Goal: Information Seeking & Learning: Learn about a topic

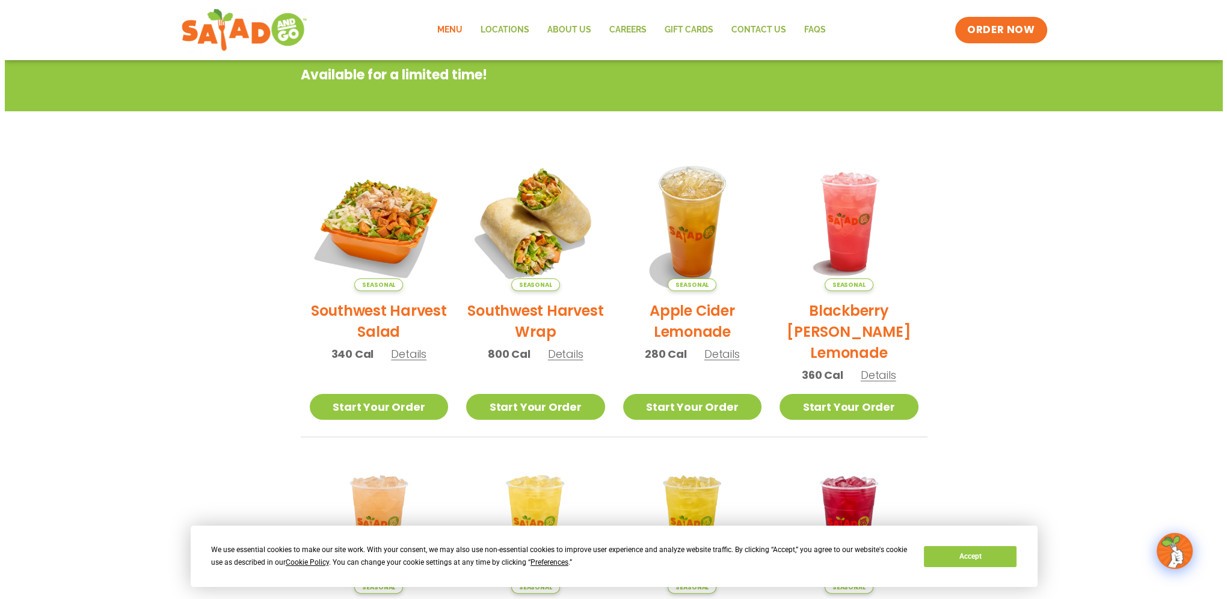
scroll to position [180, 0]
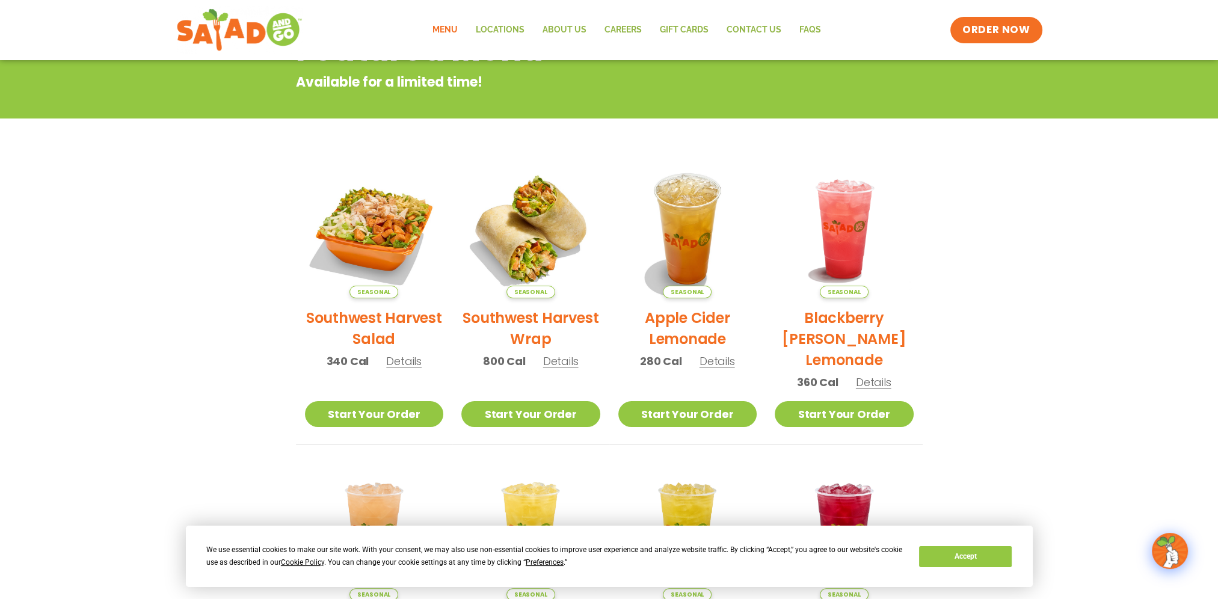
click at [509, 319] on h2 "Southwest Harvest Wrap" at bounding box center [530, 328] width 139 height 42
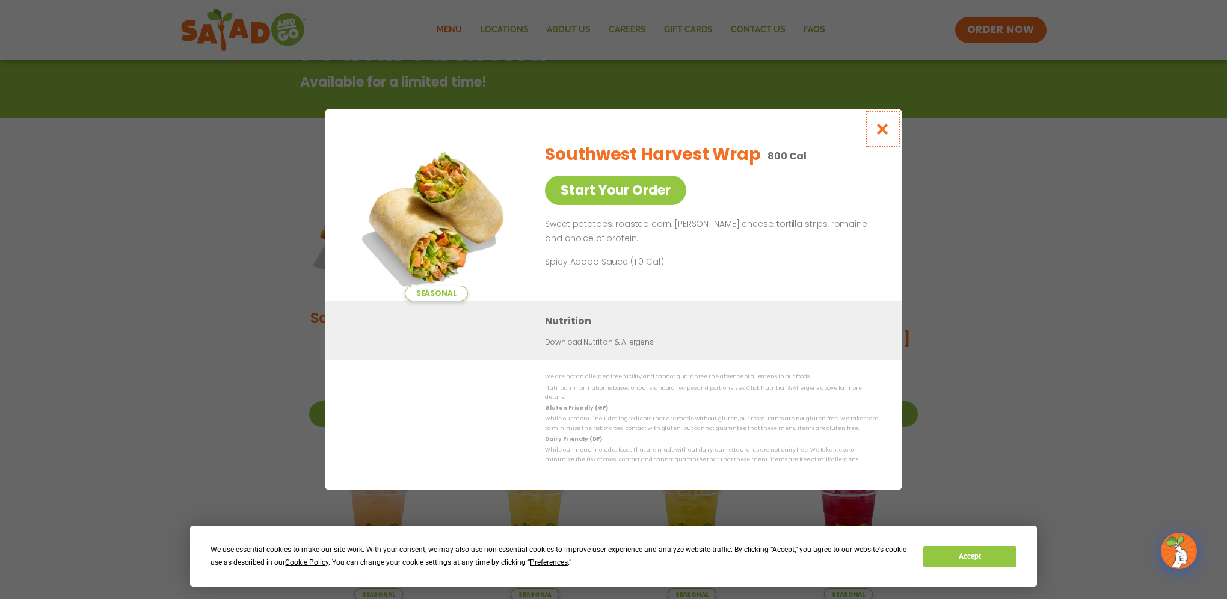
click at [884, 133] on icon "Close modal" at bounding box center [882, 129] width 15 height 13
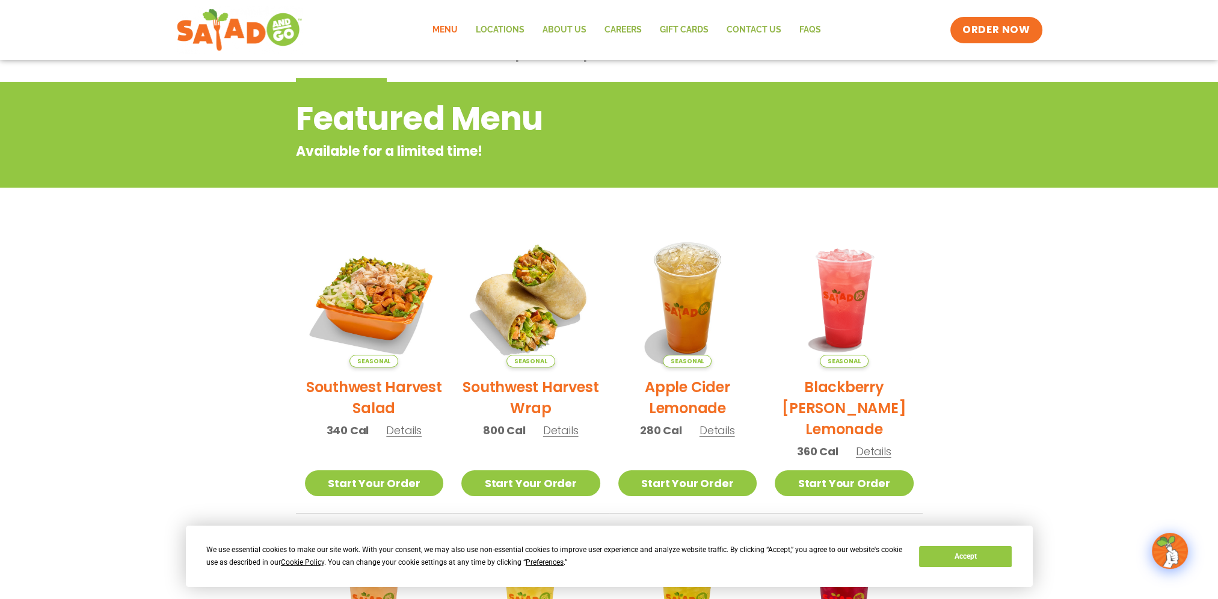
scroll to position [0, 0]
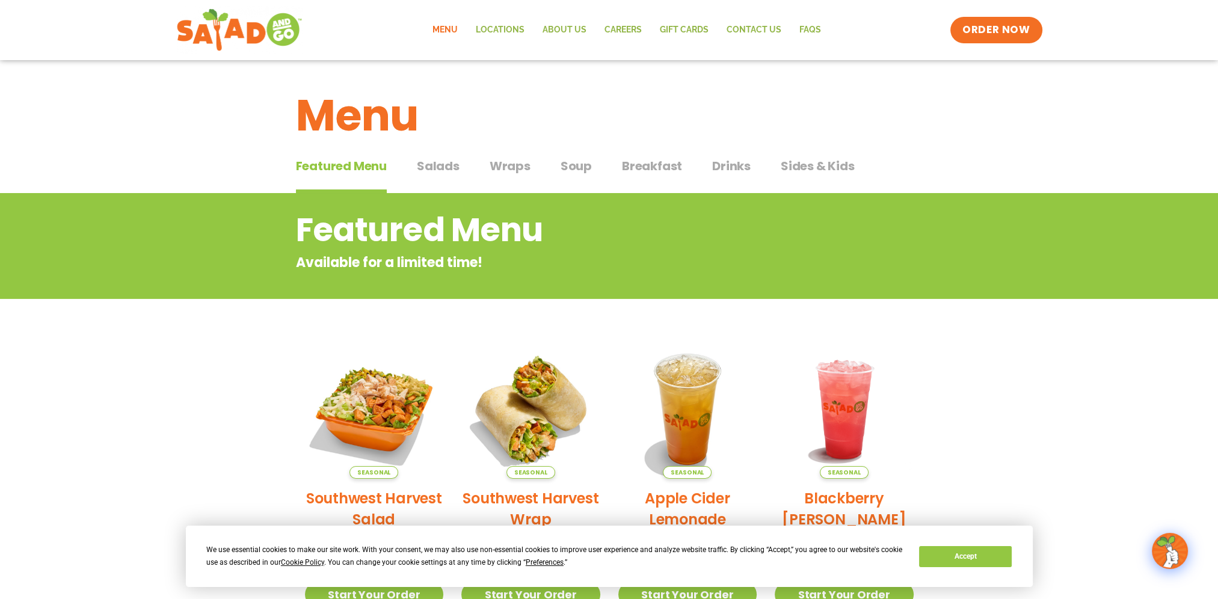
click at [440, 167] on span "Salads" at bounding box center [438, 166] width 43 height 18
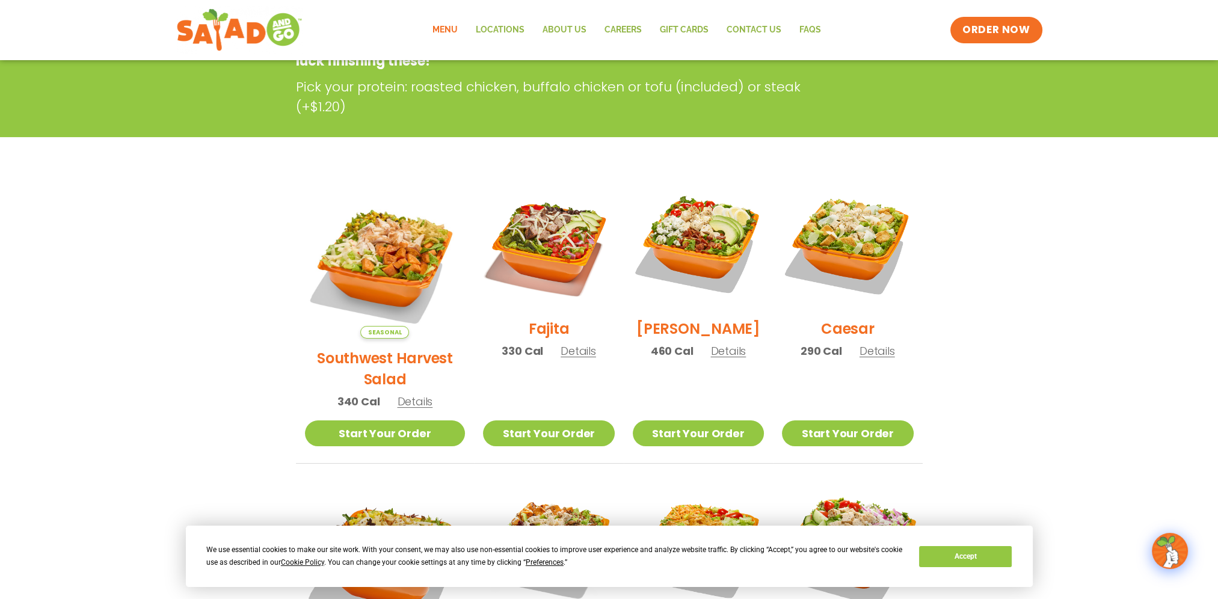
scroll to position [241, 0]
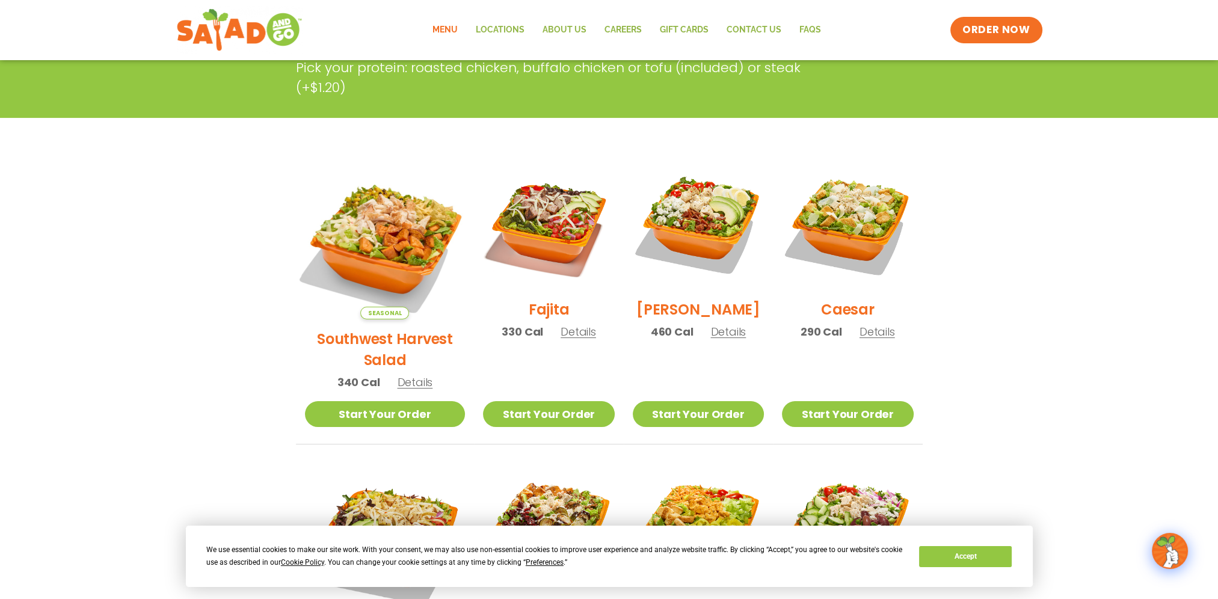
click at [390, 261] on img at bounding box center [385, 239] width 188 height 188
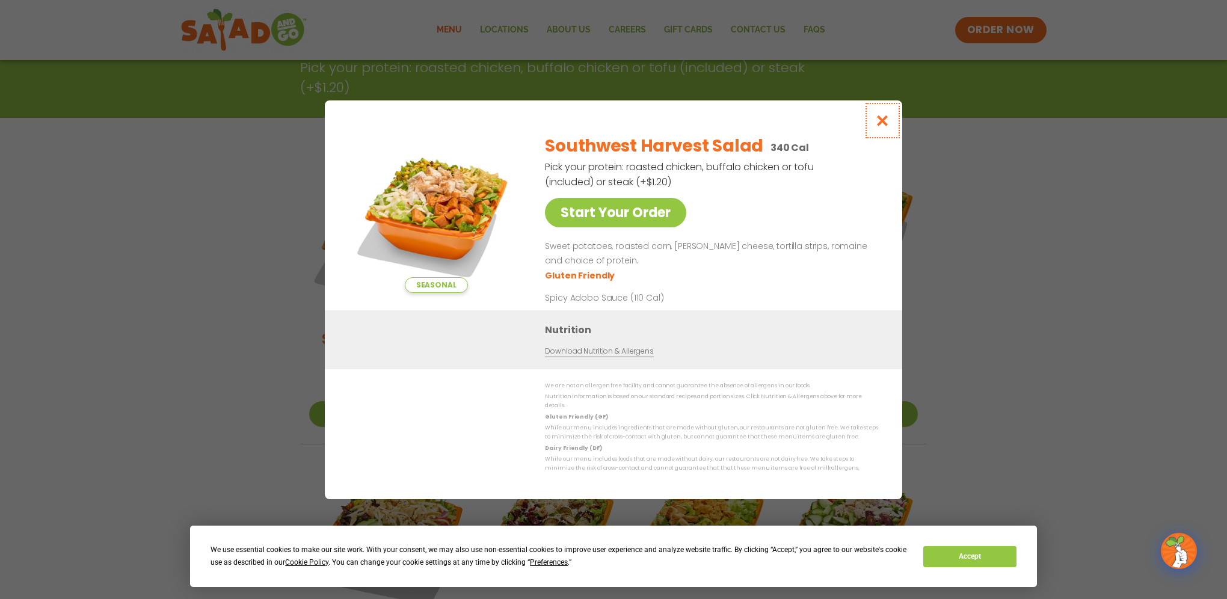
click at [881, 125] on icon "Close modal" at bounding box center [882, 120] width 15 height 13
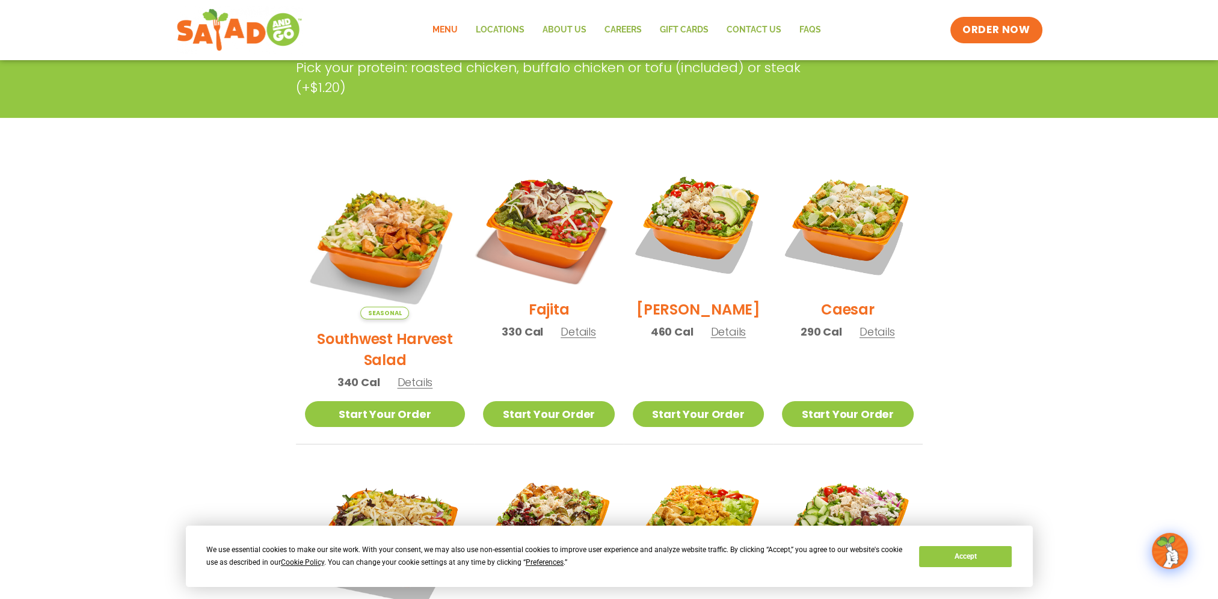
click at [534, 230] on img at bounding box center [549, 224] width 154 height 154
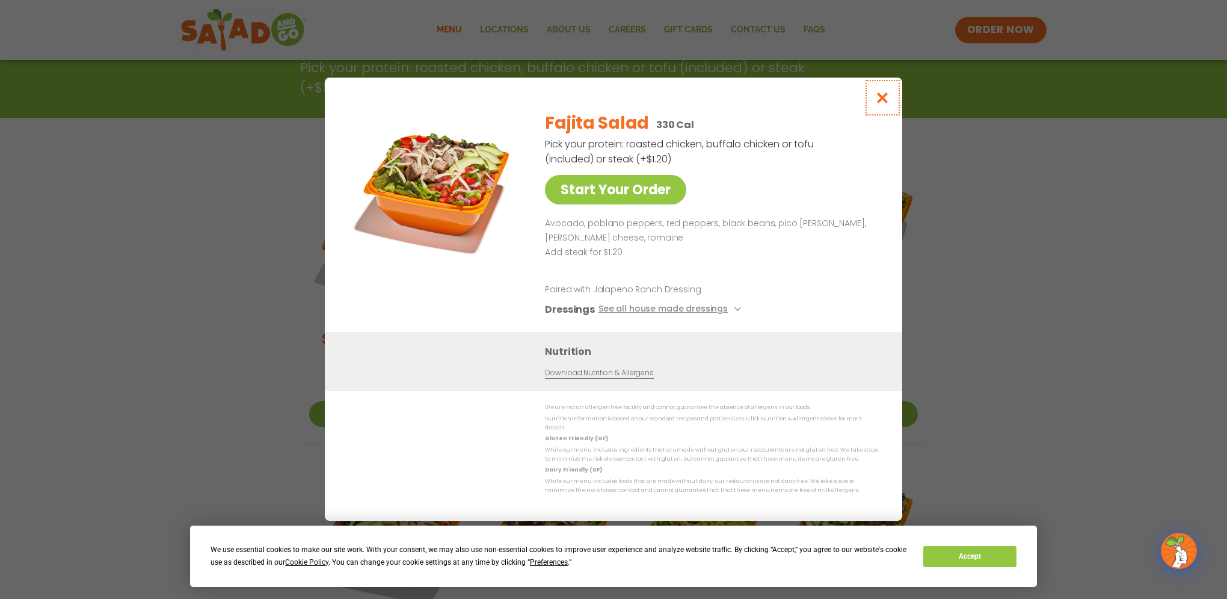
click at [892, 101] on button "Close modal" at bounding box center [882, 98] width 39 height 40
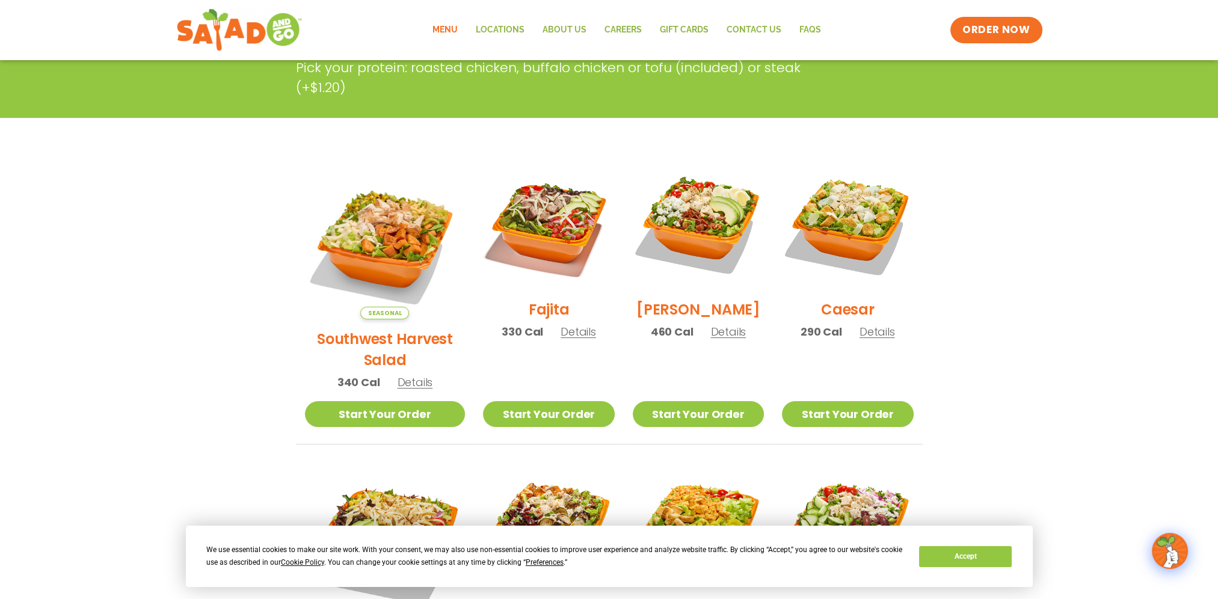
click at [697, 315] on h2 "[PERSON_NAME]" at bounding box center [699, 309] width 124 height 21
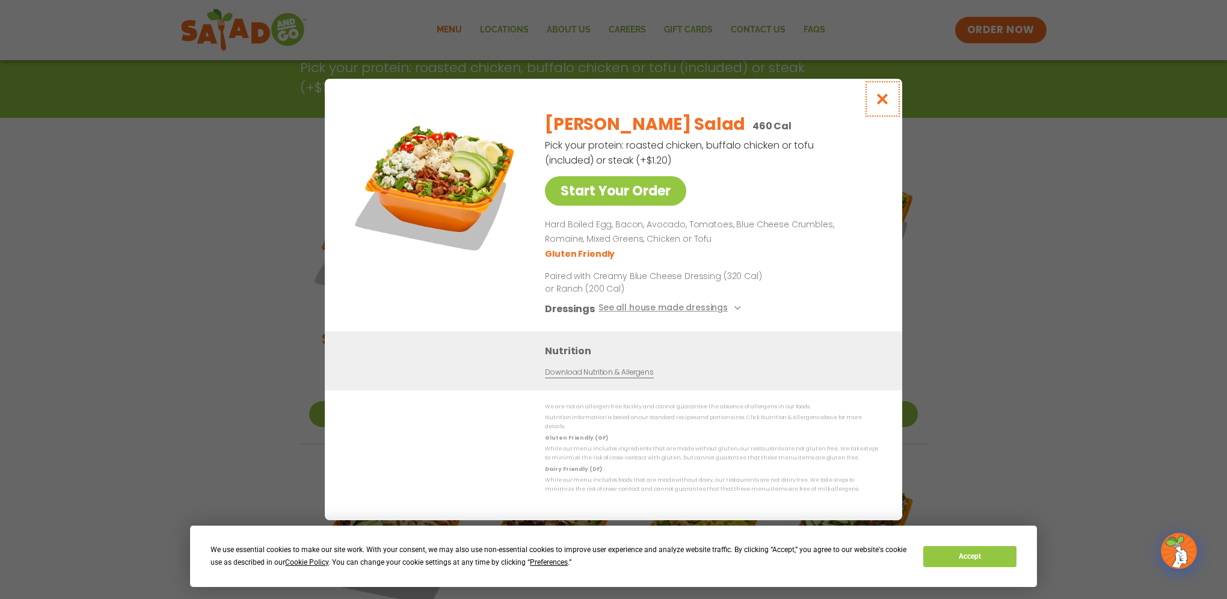
click at [886, 105] on icon "Close modal" at bounding box center [882, 99] width 15 height 13
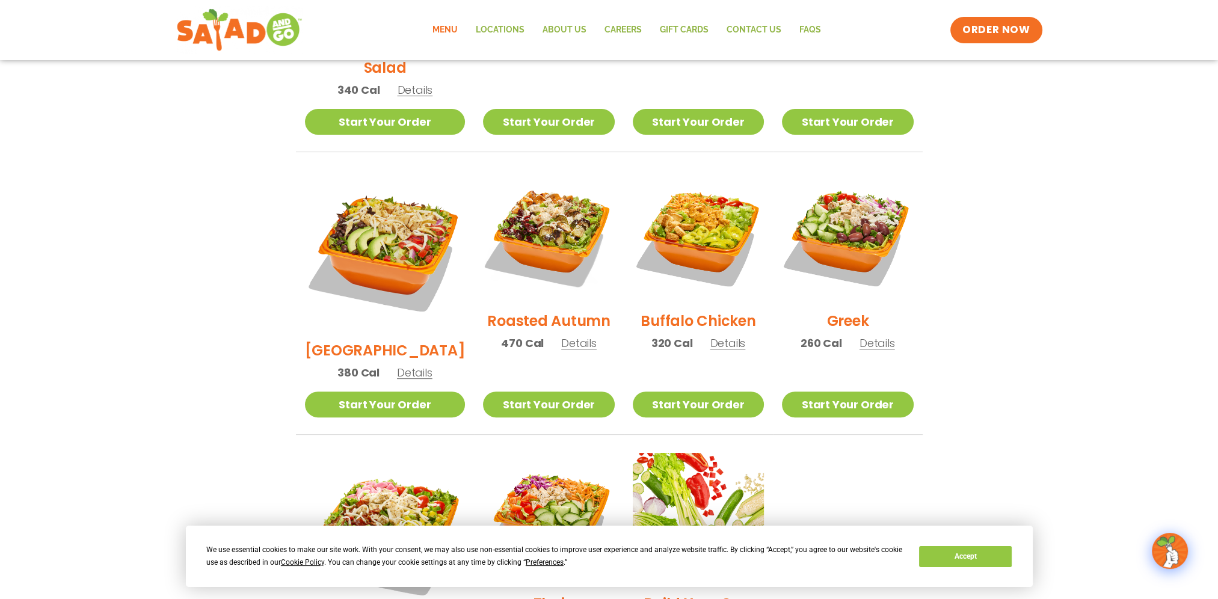
scroll to position [541, 0]
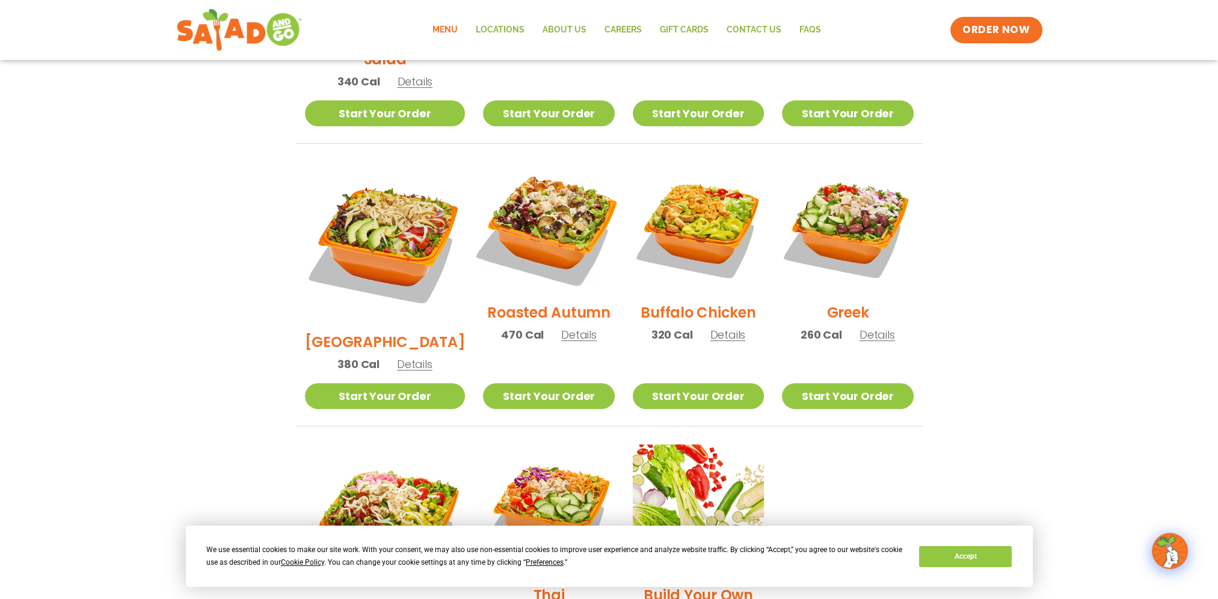
click at [566, 212] on img at bounding box center [549, 227] width 154 height 154
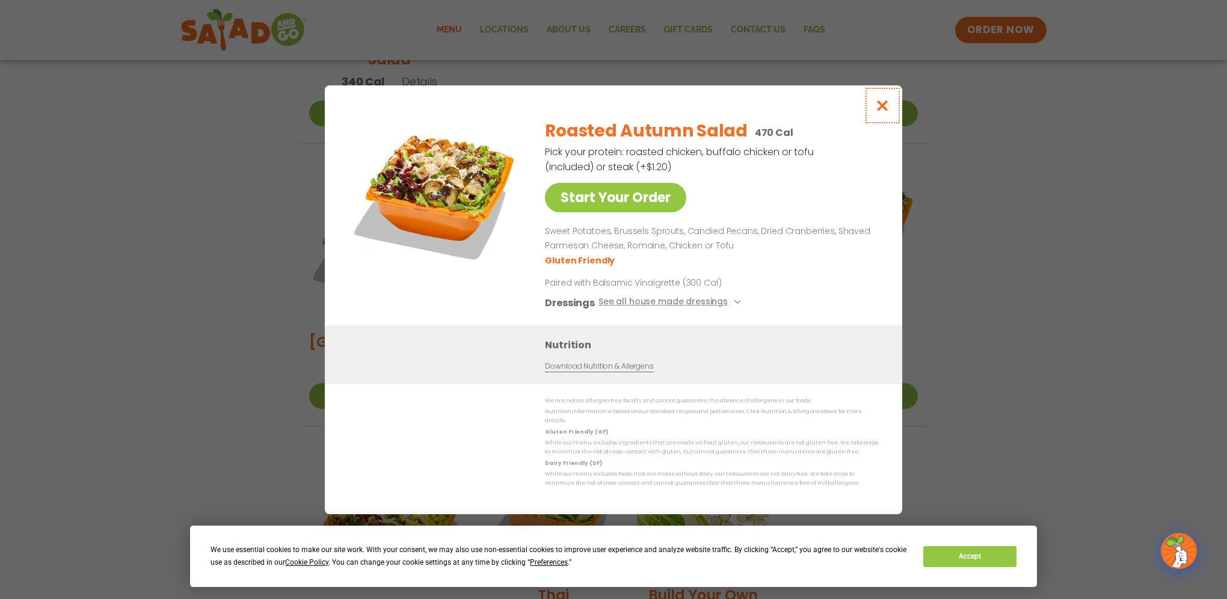
click at [880, 111] on icon "Close modal" at bounding box center [882, 105] width 15 height 13
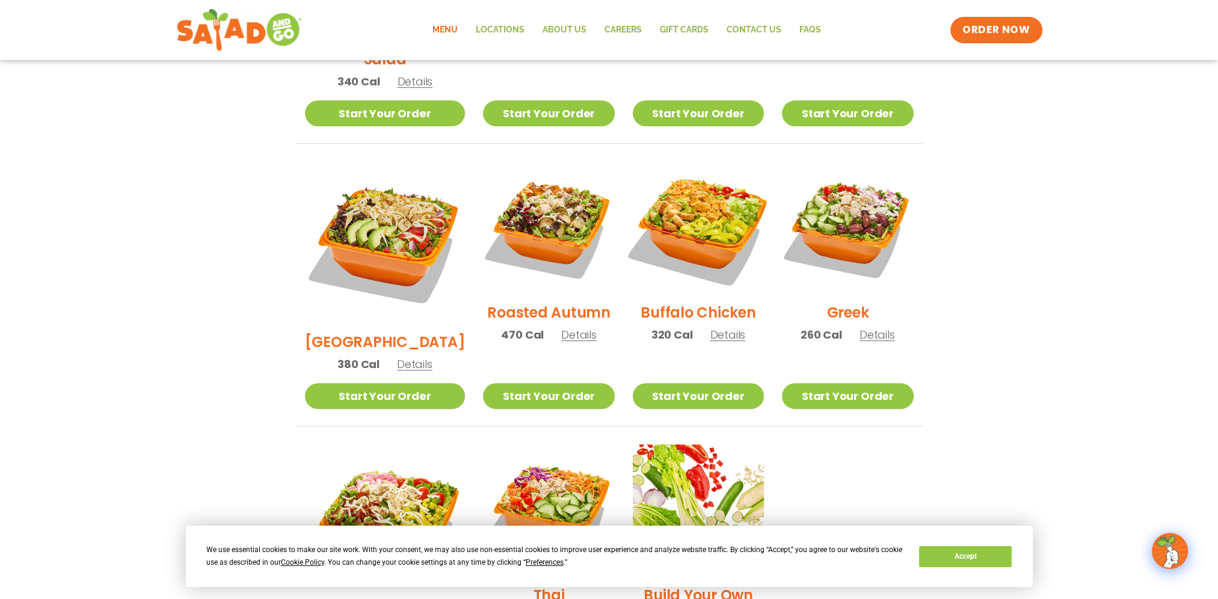
click at [687, 209] on img at bounding box center [699, 227] width 154 height 154
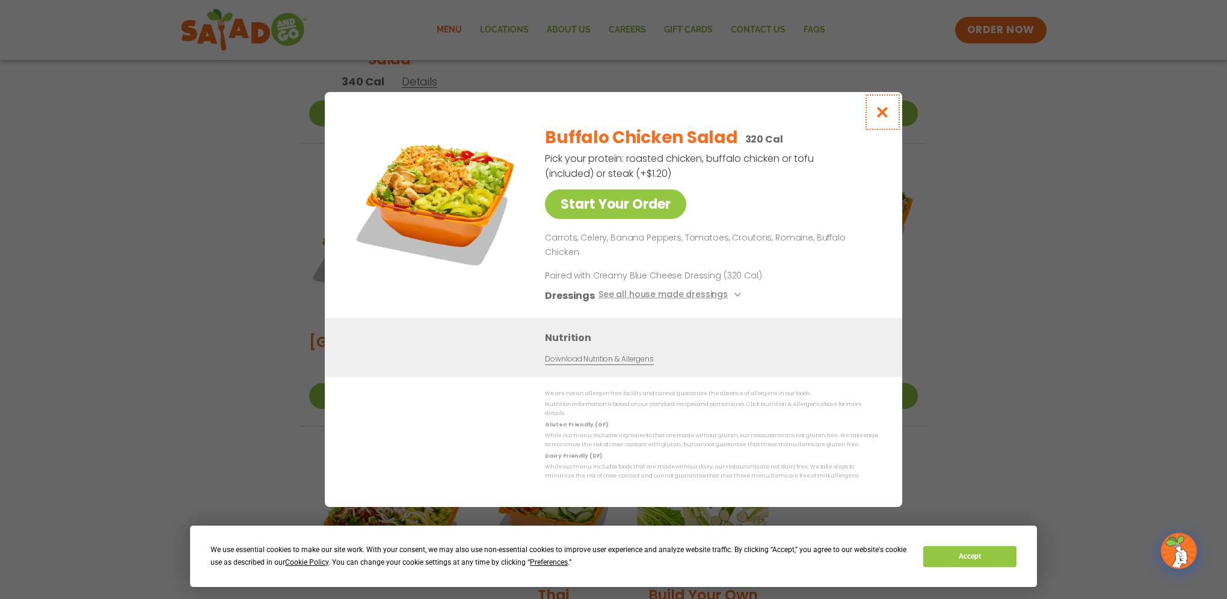
click at [885, 119] on icon "Close modal" at bounding box center [882, 112] width 15 height 13
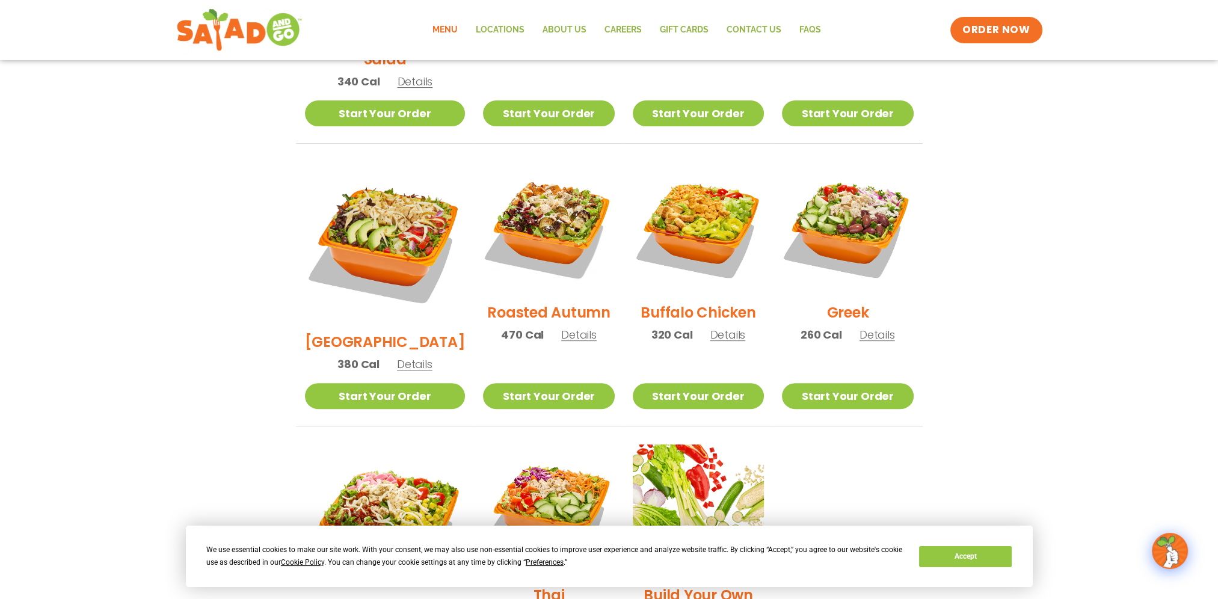
click at [847, 196] on img at bounding box center [847, 227] width 131 height 131
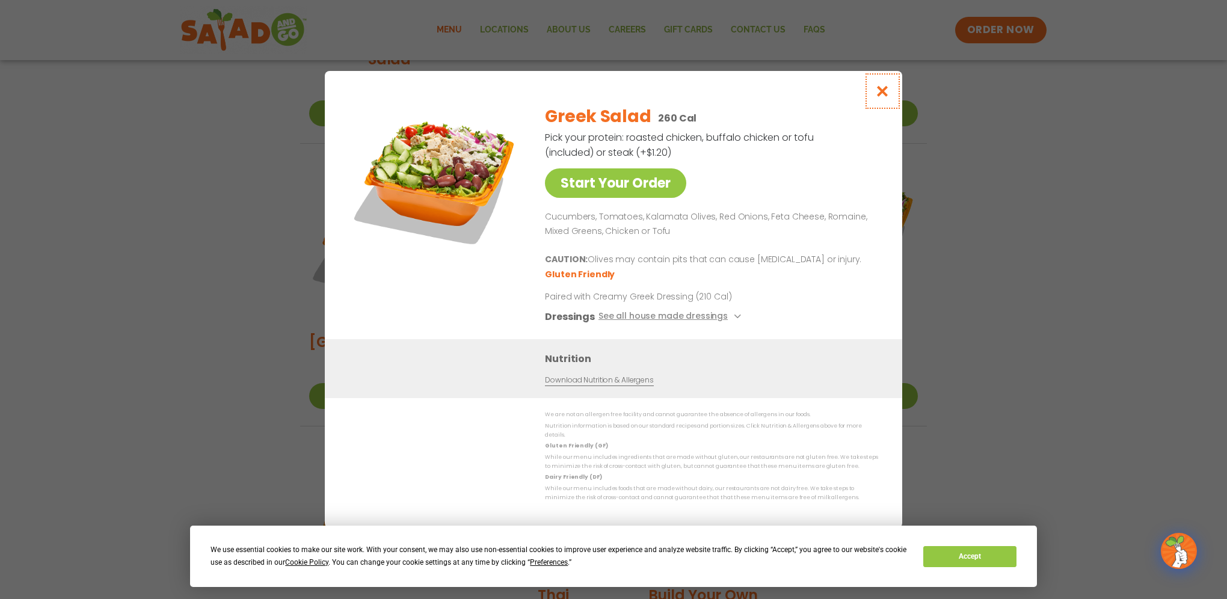
click at [880, 97] on icon "Close modal" at bounding box center [882, 91] width 15 height 13
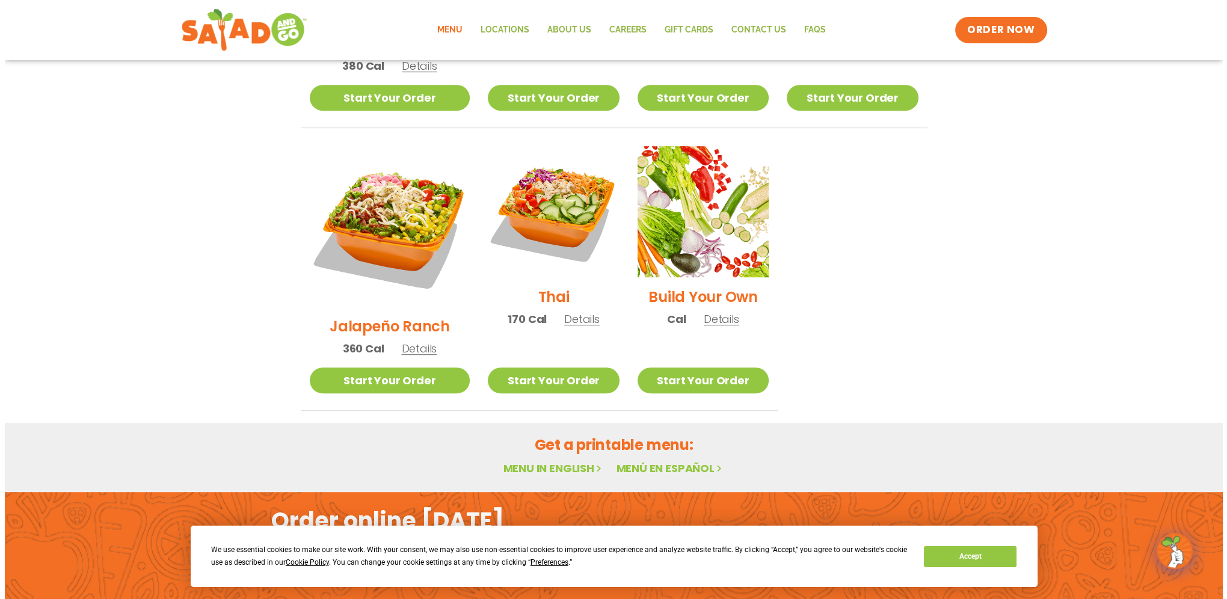
scroll to position [842, 0]
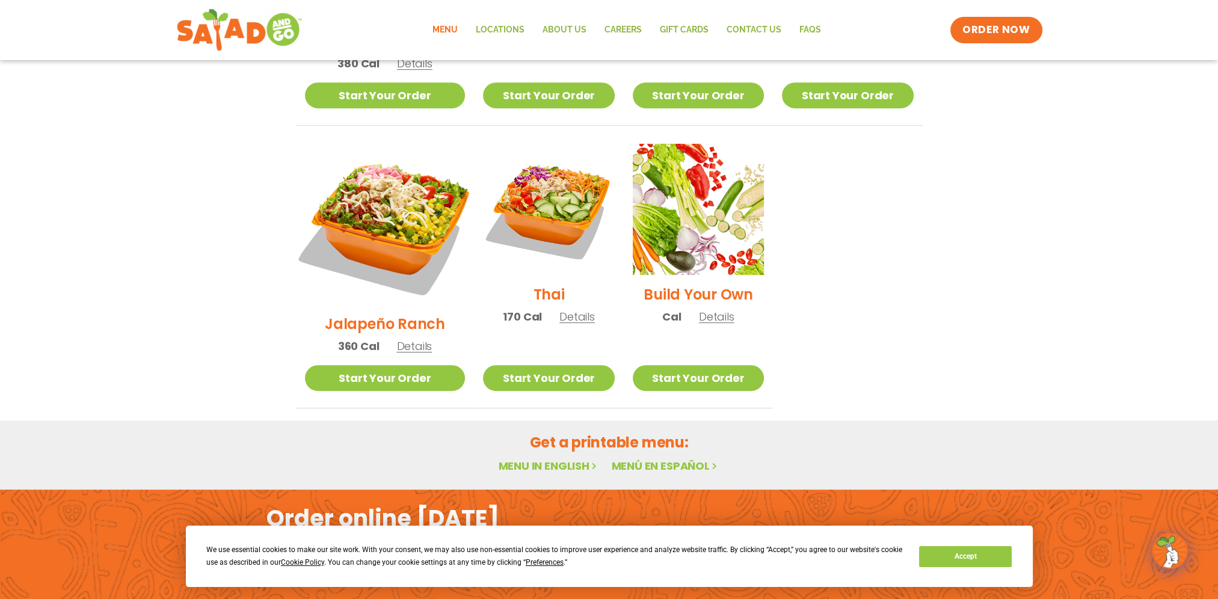
click at [370, 178] on img at bounding box center [385, 224] width 188 height 188
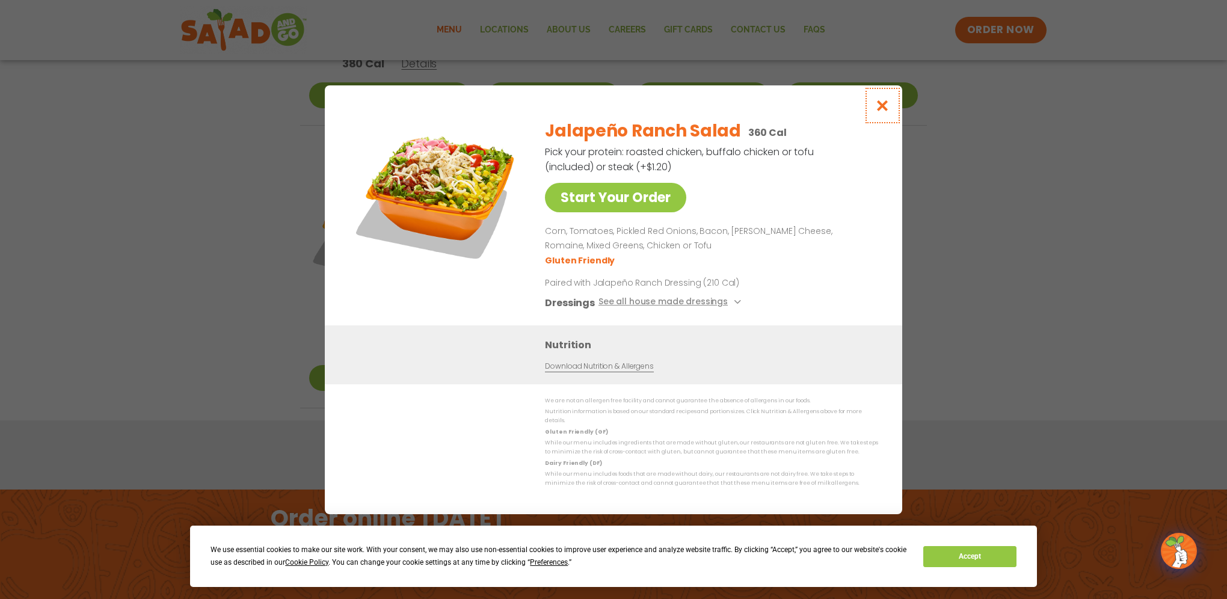
click at [886, 108] on icon "Close modal" at bounding box center [882, 105] width 15 height 13
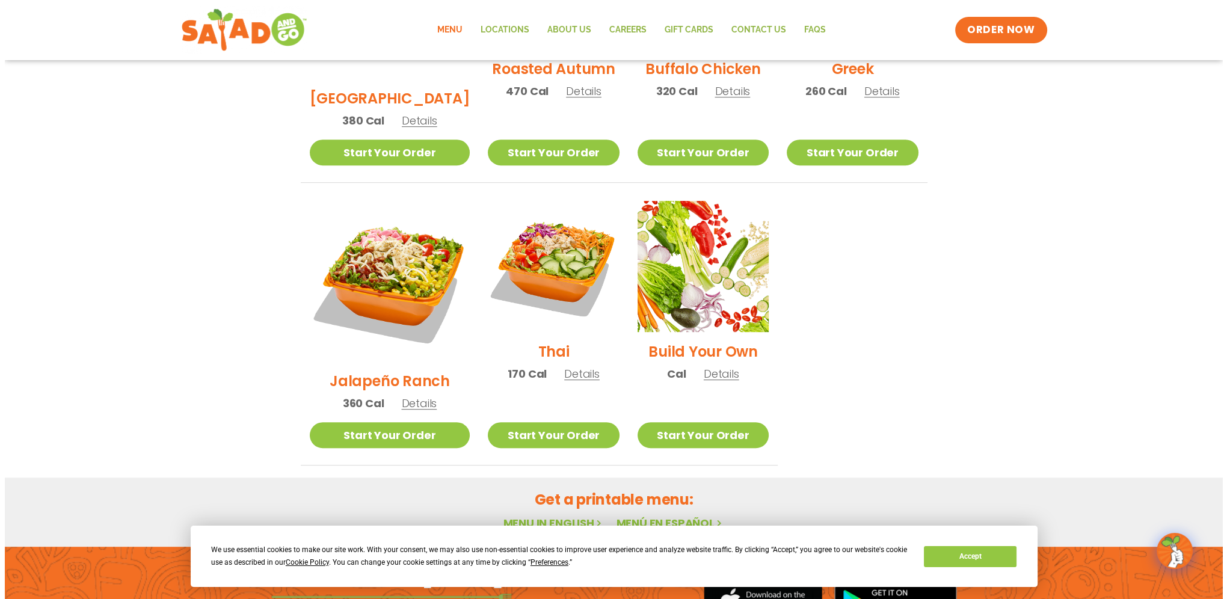
scroll to position [825, 0]
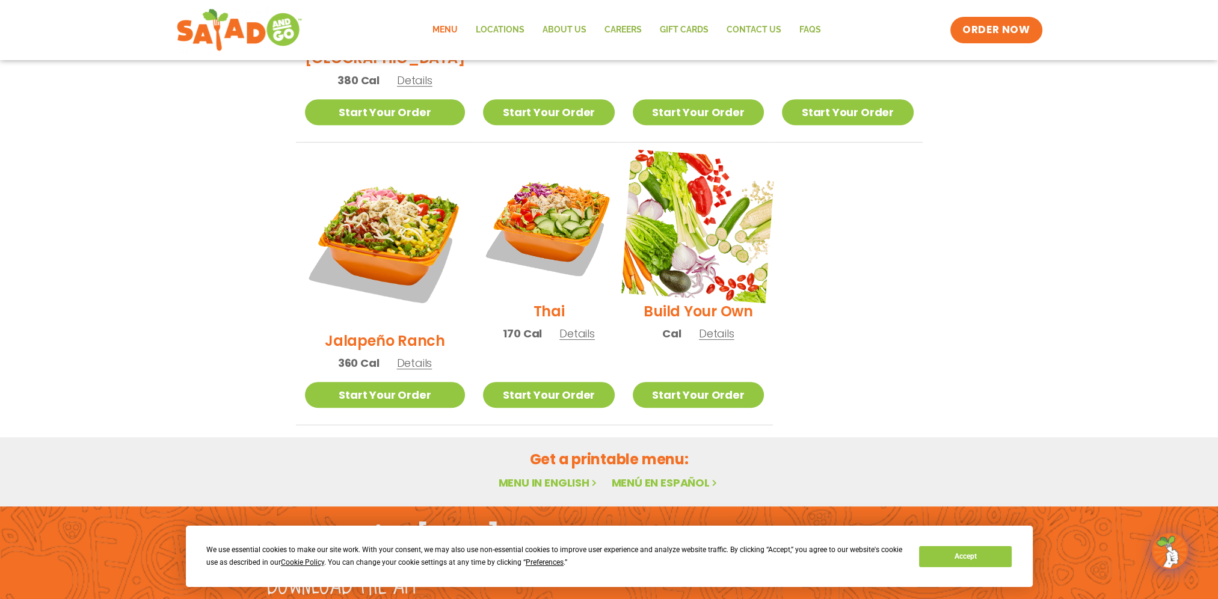
click at [702, 240] on img at bounding box center [699, 226] width 154 height 154
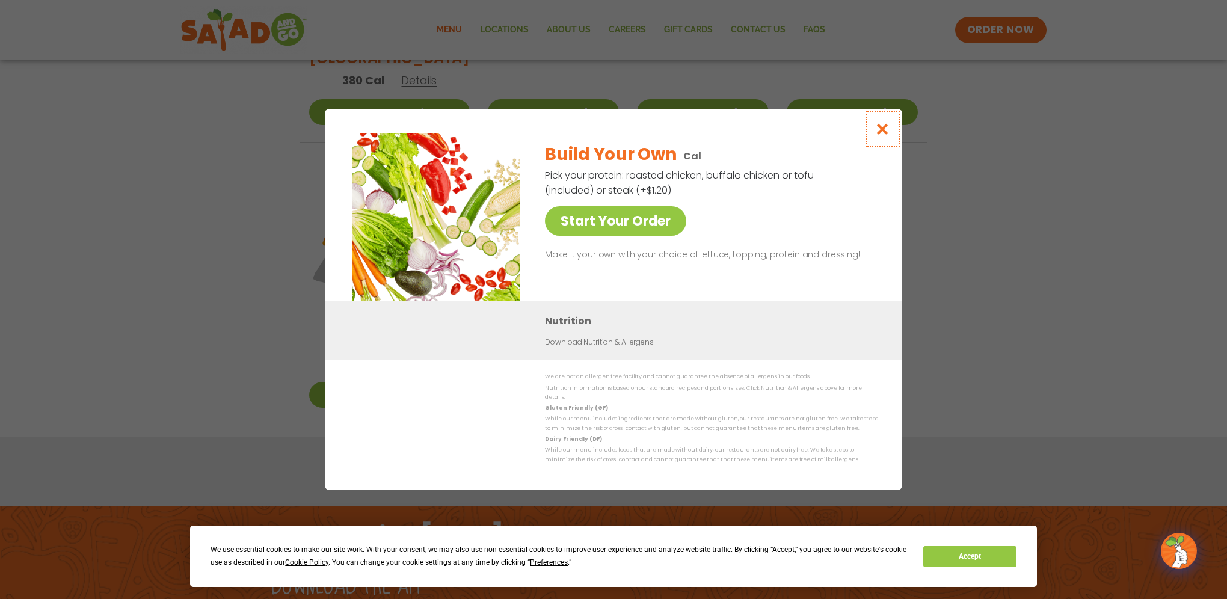
click at [884, 135] on icon "Close modal" at bounding box center [882, 129] width 15 height 13
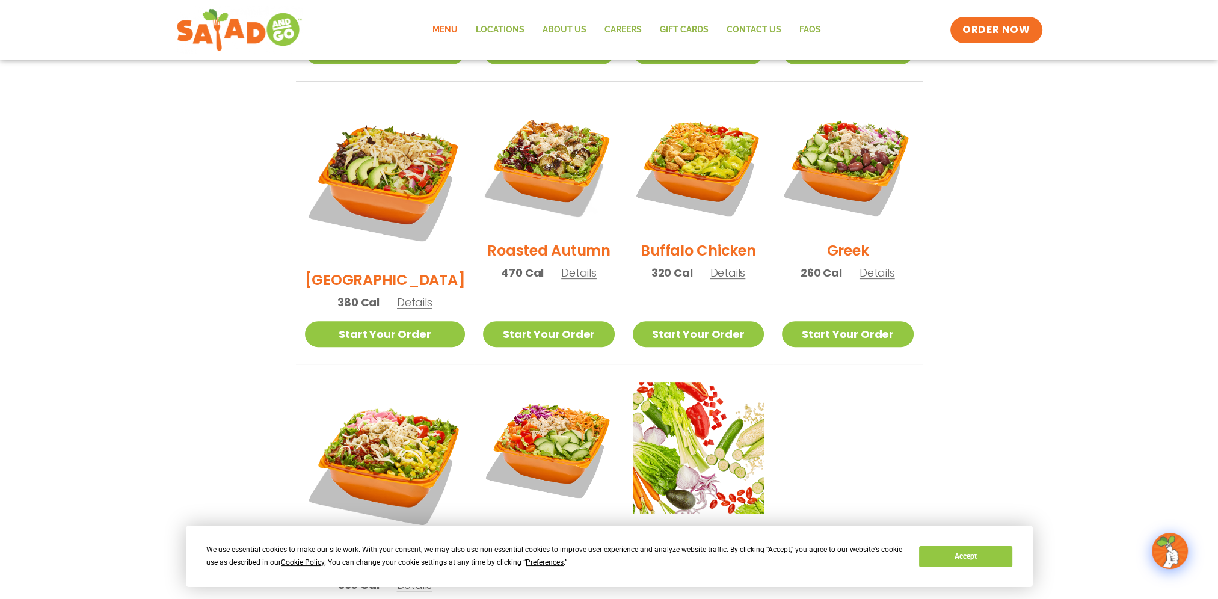
scroll to position [585, 0]
